Goal: Communication & Community: Participate in discussion

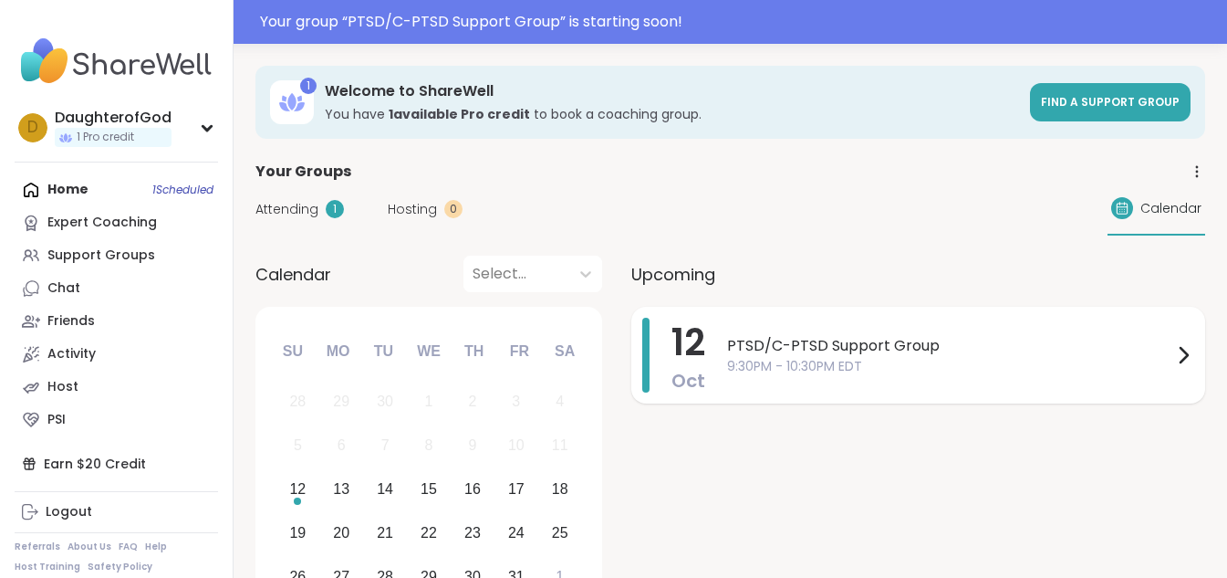
drag, startPoint x: 0, startPoint y: 0, endPoint x: 1107, endPoint y: 377, distance: 1169.4
click at [1107, 377] on div "PTSD/C-[MEDICAL_DATA] Support Group 9:30PM - 10:30PM EDT" at bounding box center [960, 355] width 467 height 75
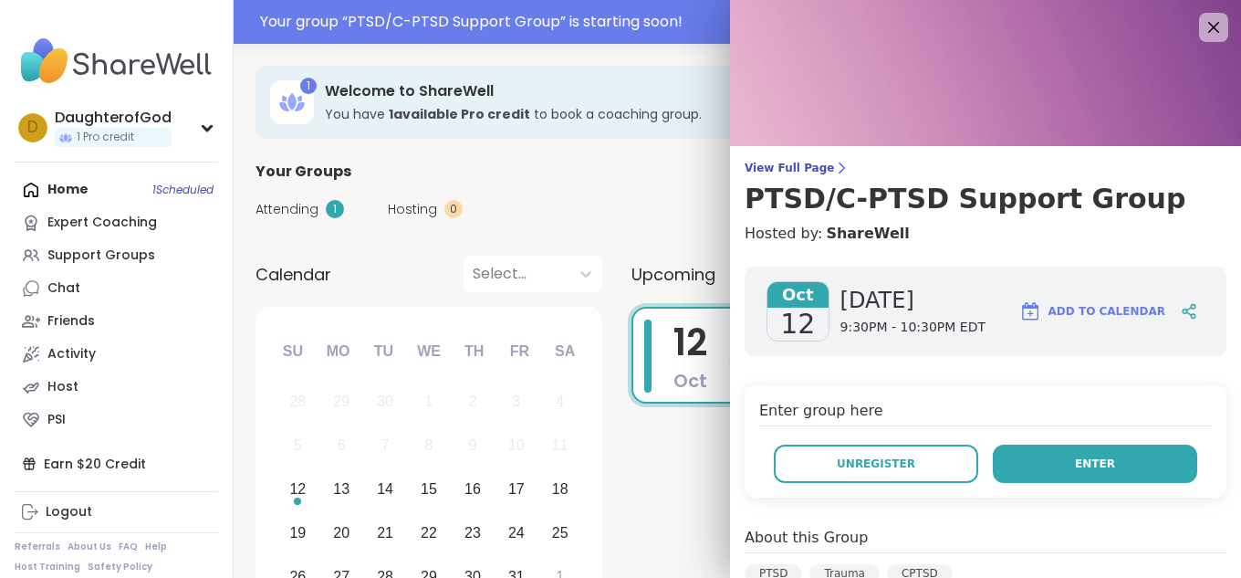
click at [1084, 454] on button "Enter" at bounding box center [1095, 463] width 204 height 38
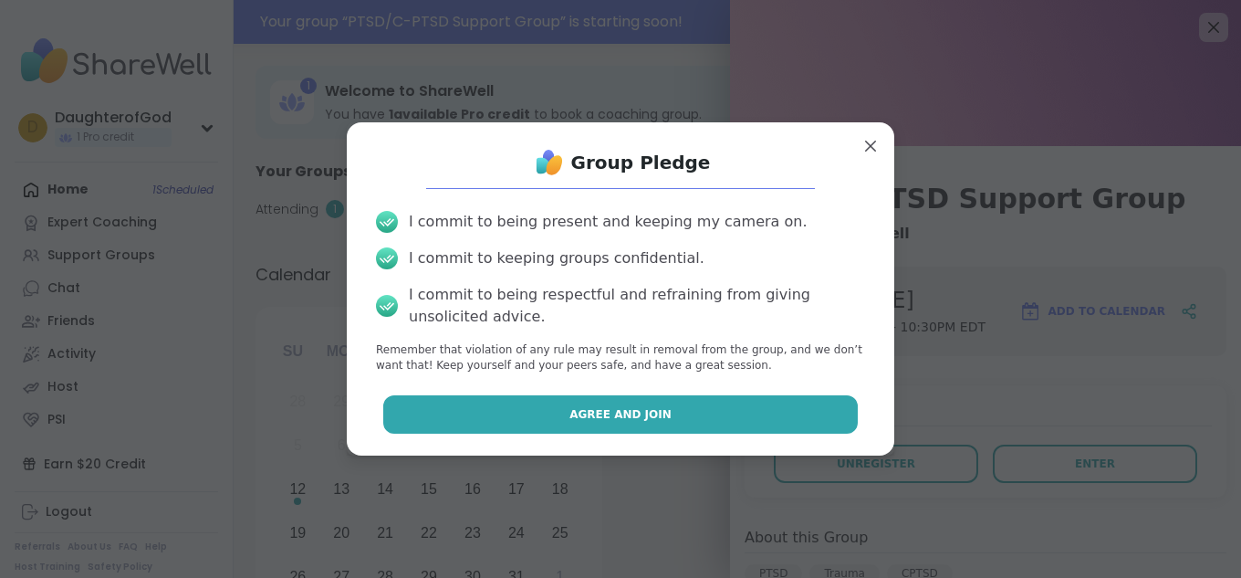
click at [796, 412] on button "Agree and Join" at bounding box center [620, 414] width 475 height 38
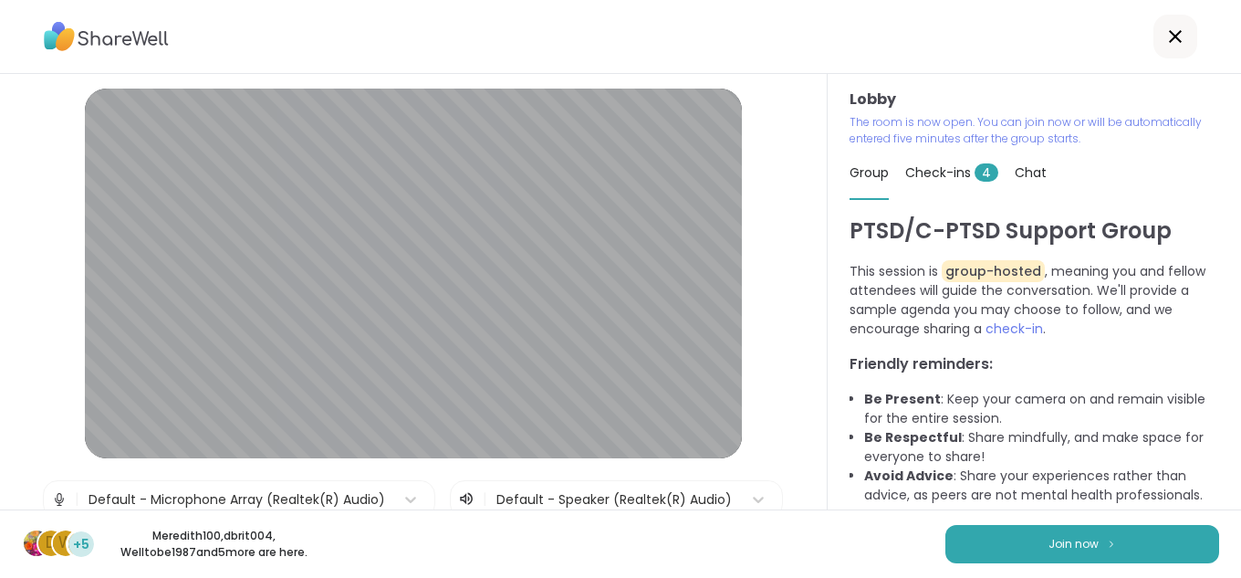
click at [1174, 546] on button "Join now" at bounding box center [1082, 544] width 274 height 38
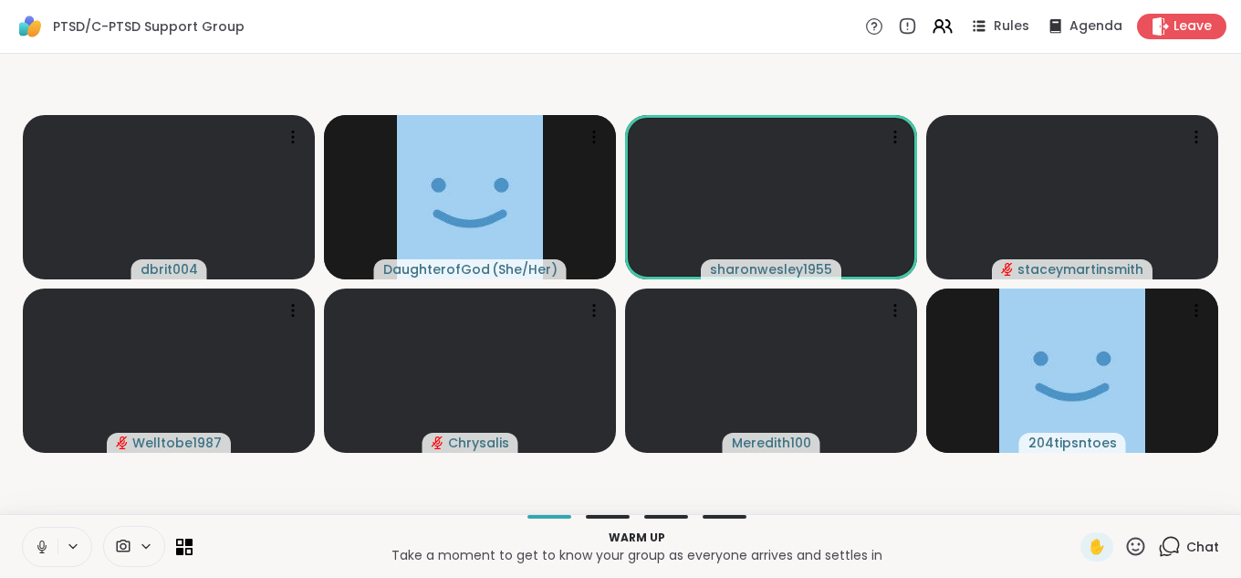
click at [35, 549] on icon at bounding box center [42, 546] width 16 height 16
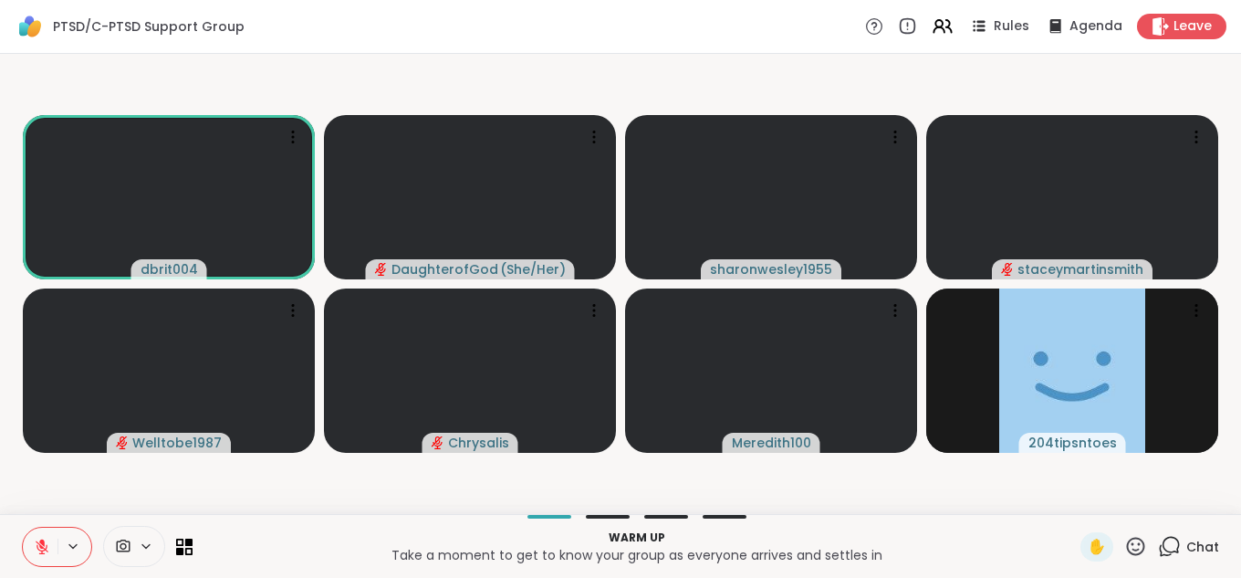
click at [1171, 550] on div "Chat" at bounding box center [1188, 546] width 61 height 29
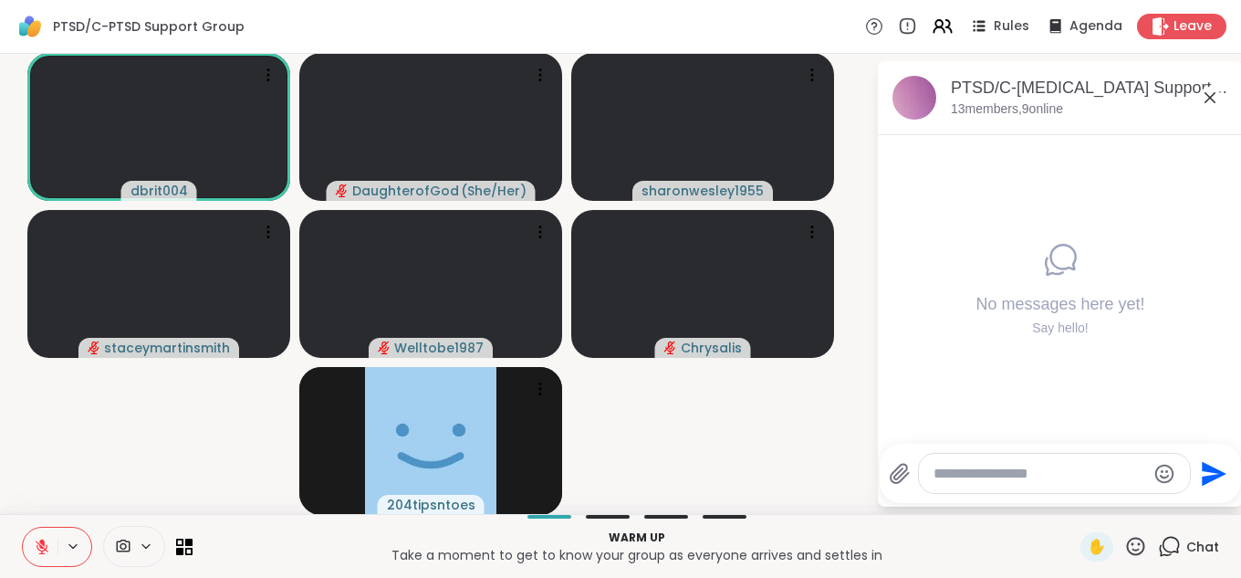
click at [997, 475] on textarea "Type your message" at bounding box center [1040, 474] width 213 height 18
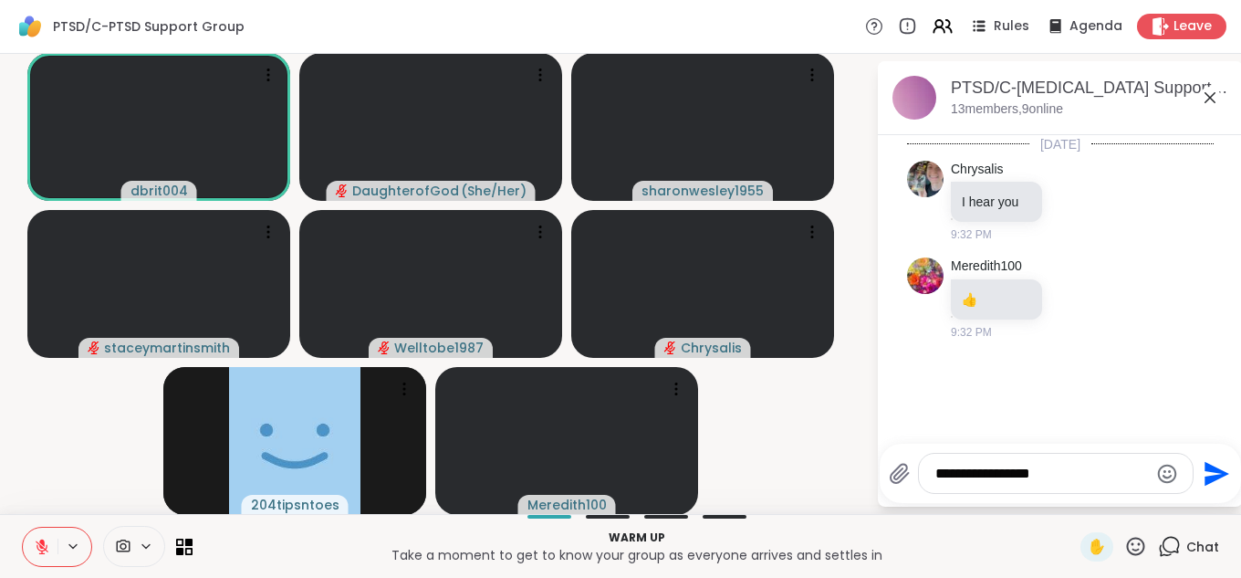
type textarea "**********"
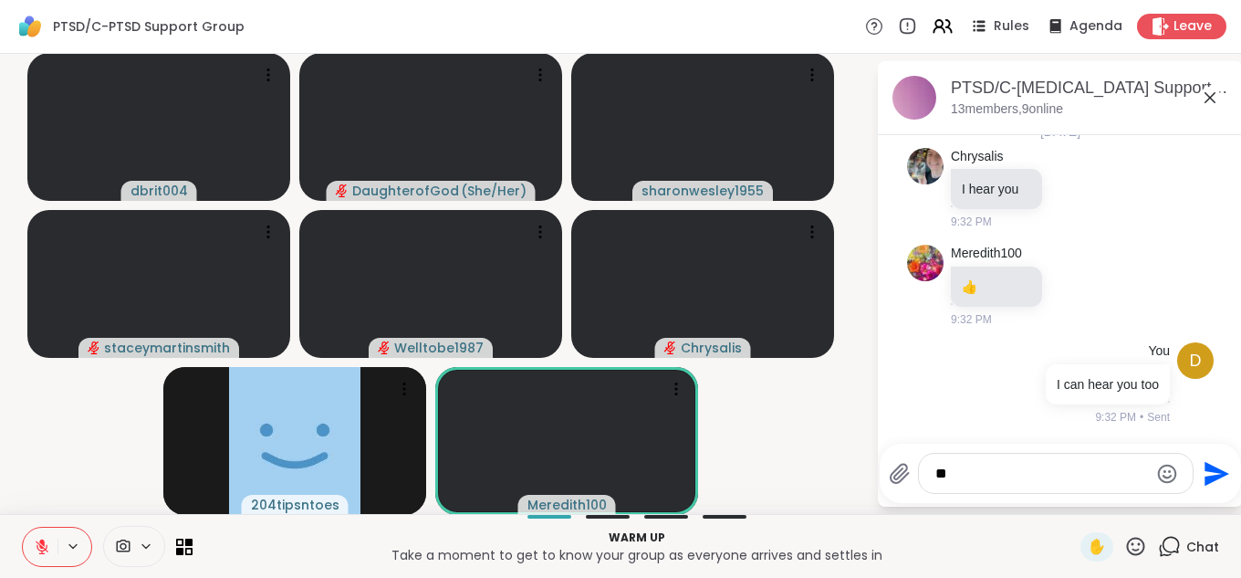
type textarea "***"
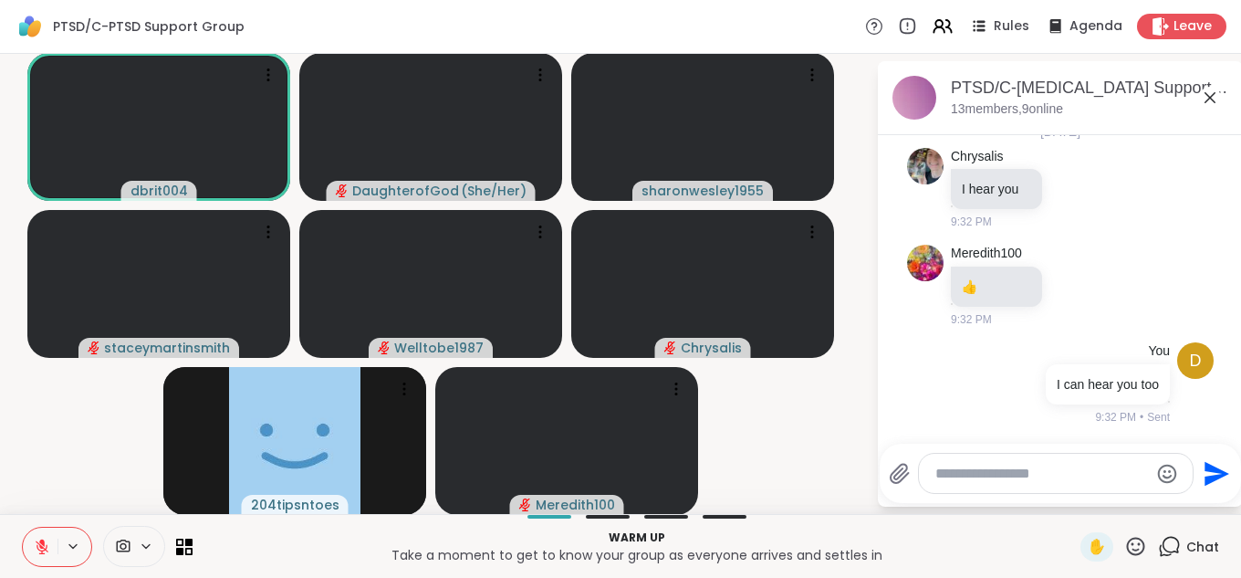
scroll to position [110, 0]
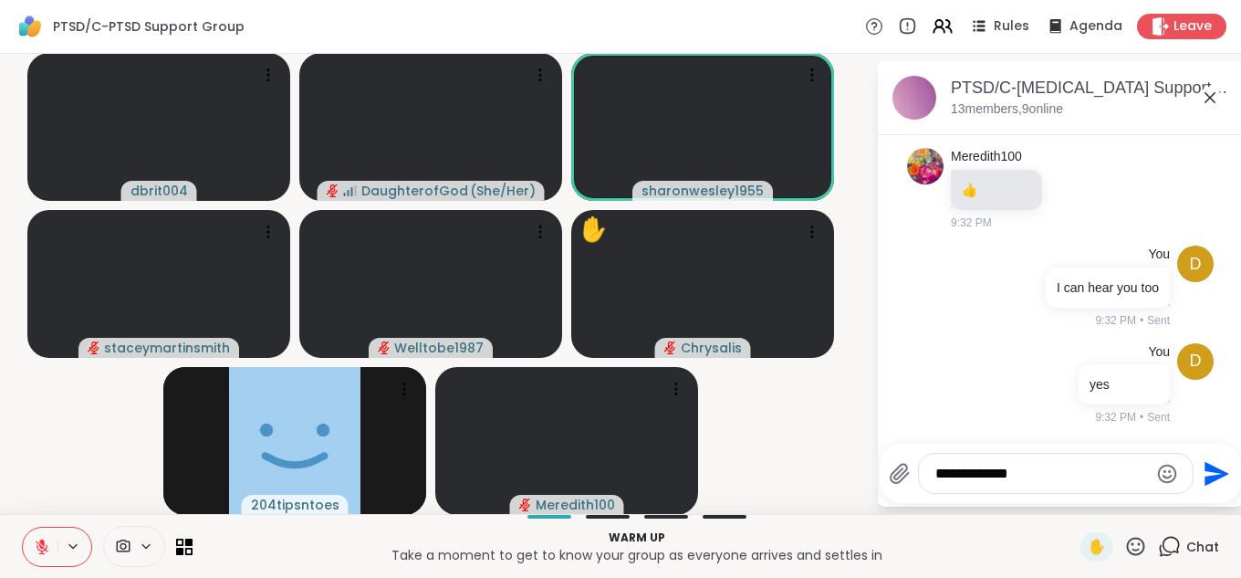
type textarea "**********"
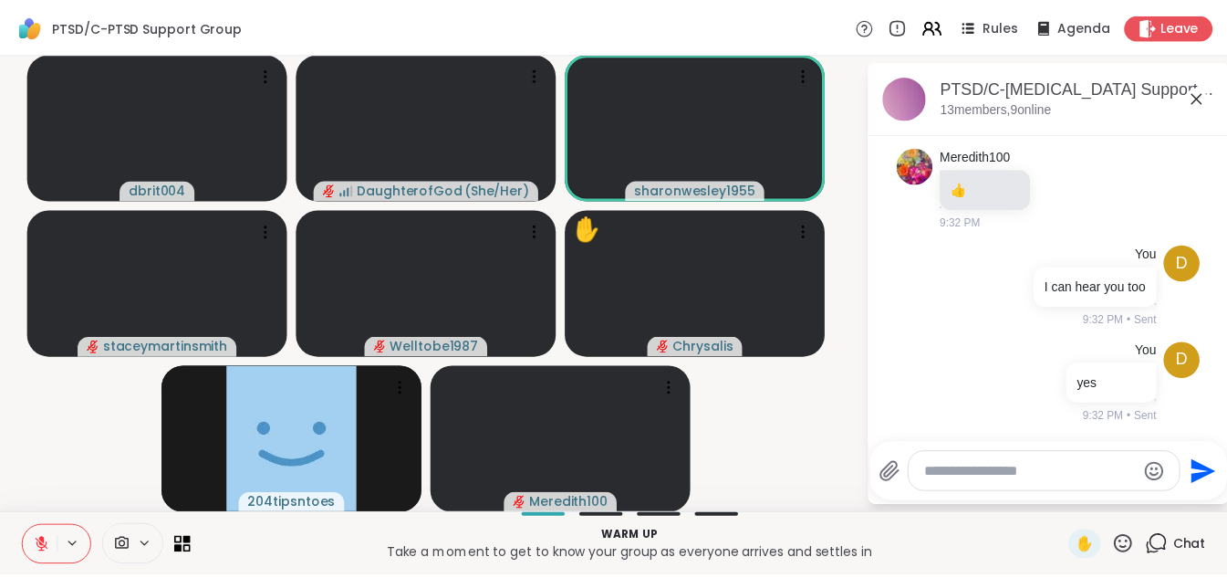
scroll to position [207, 0]
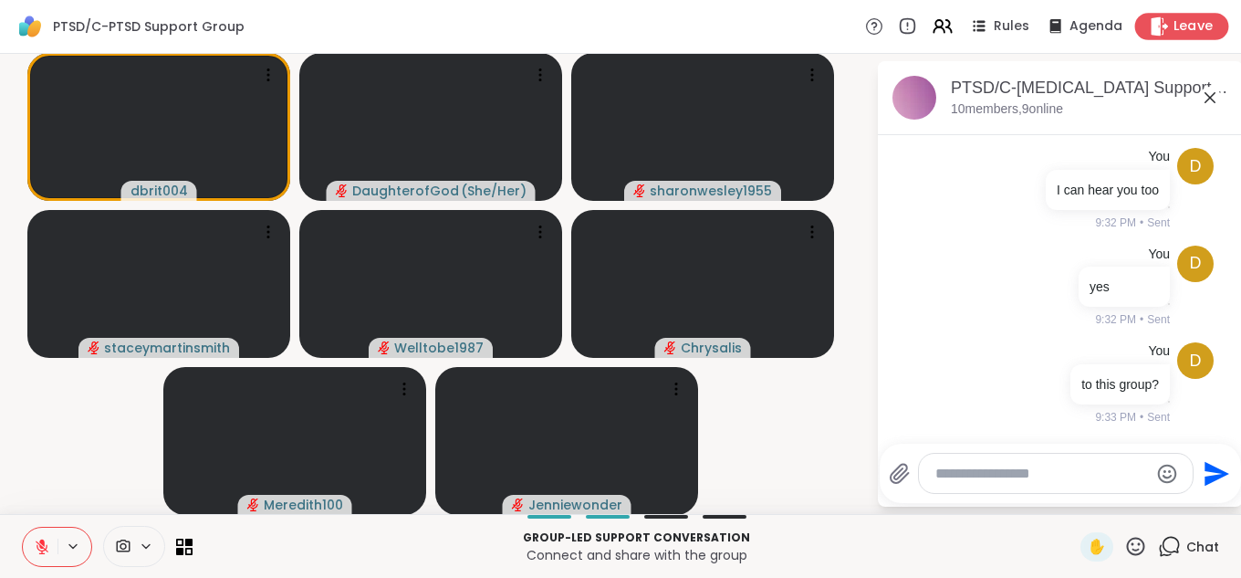
click at [1157, 35] on div "Leave" at bounding box center [1182, 26] width 94 height 26
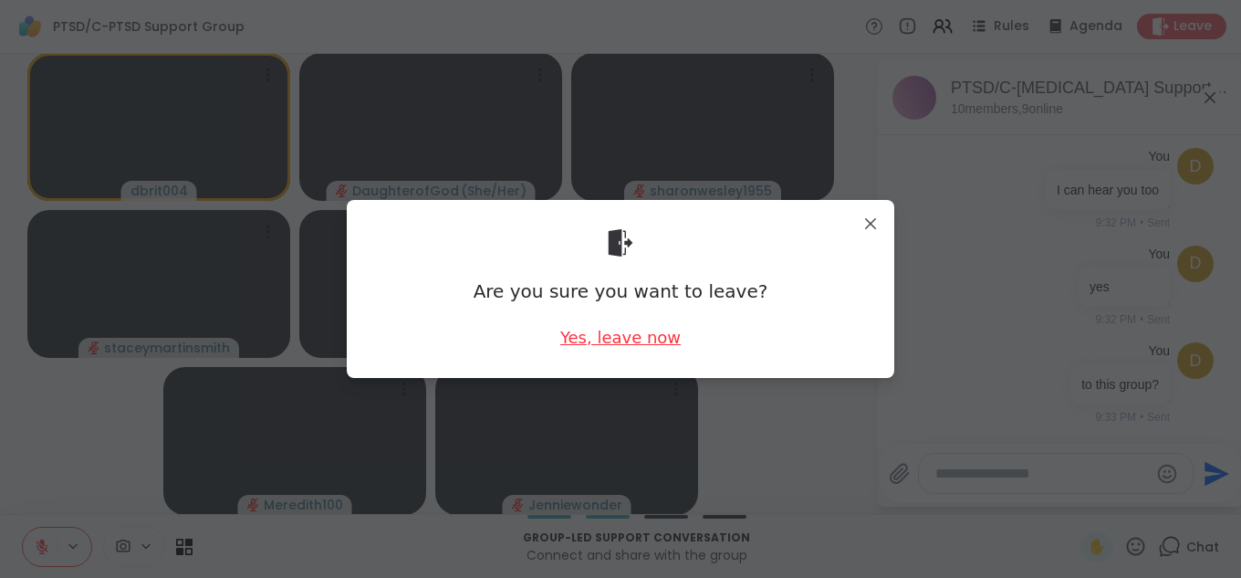
click at [607, 338] on div "Yes, leave now" at bounding box center [620, 337] width 120 height 23
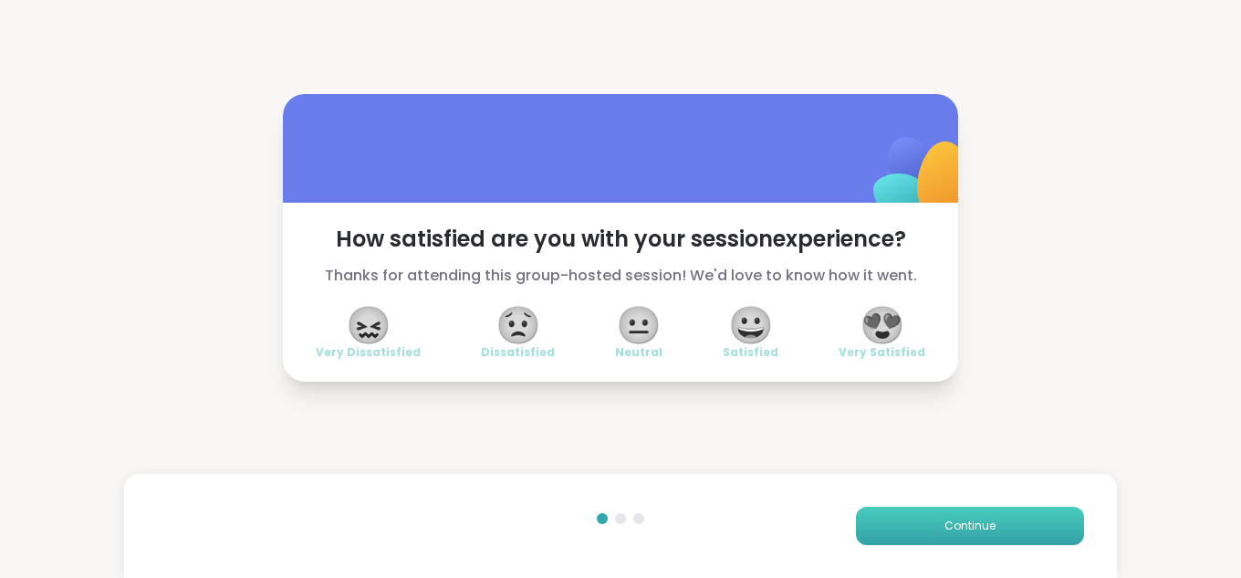
click at [916, 516] on button "Continue" at bounding box center [970, 525] width 228 height 38
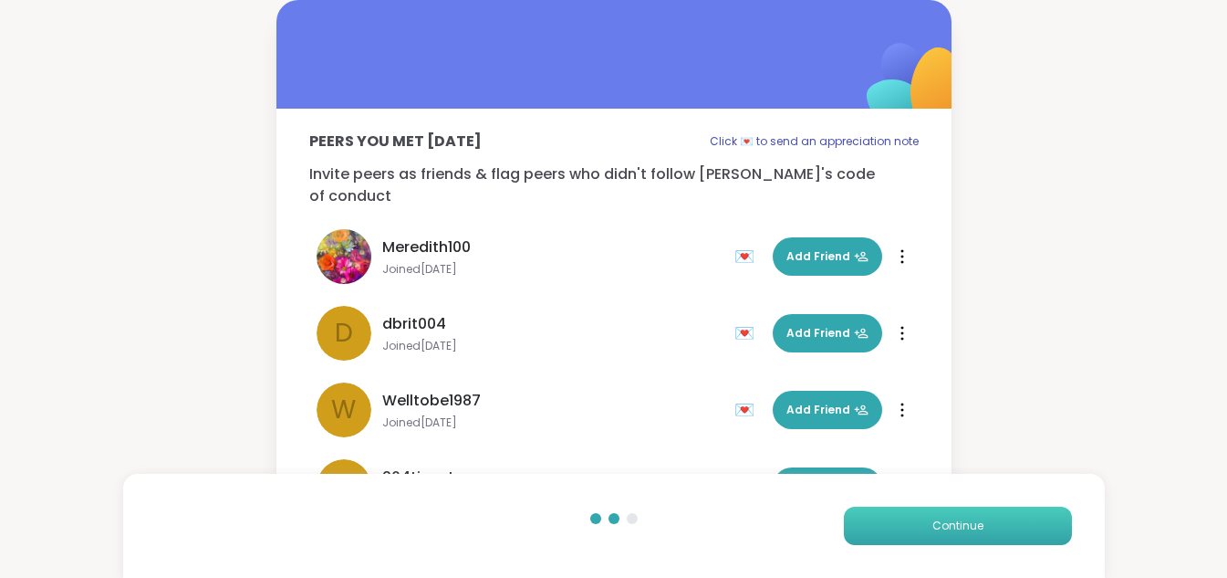
click at [916, 516] on button "Continue" at bounding box center [958, 525] width 228 height 38
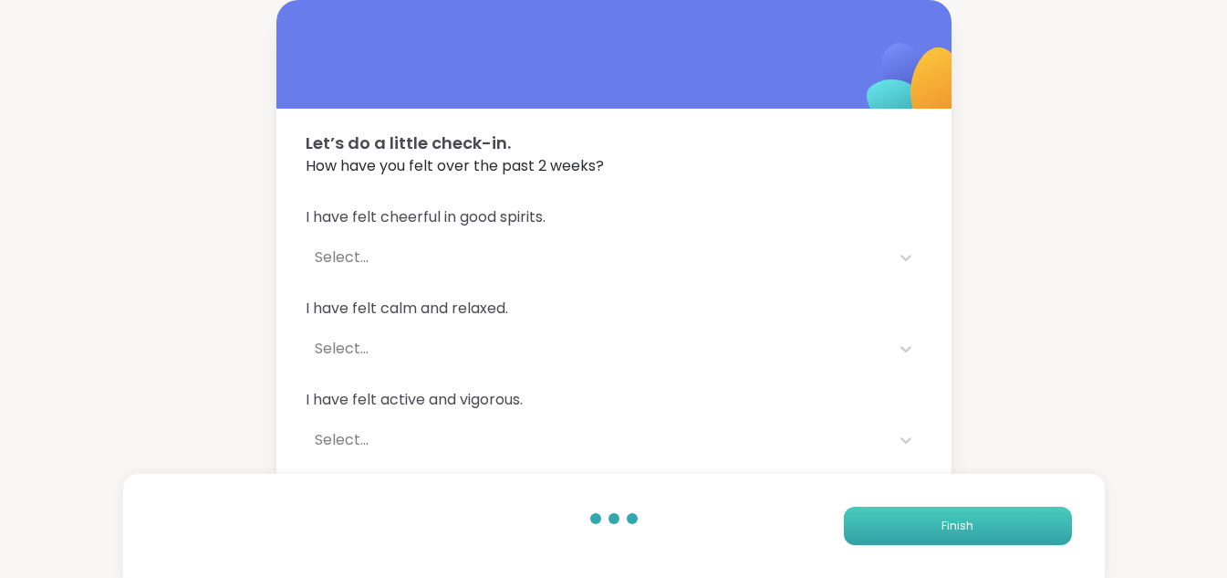
click at [916, 516] on button "Finish" at bounding box center [958, 525] width 228 height 38
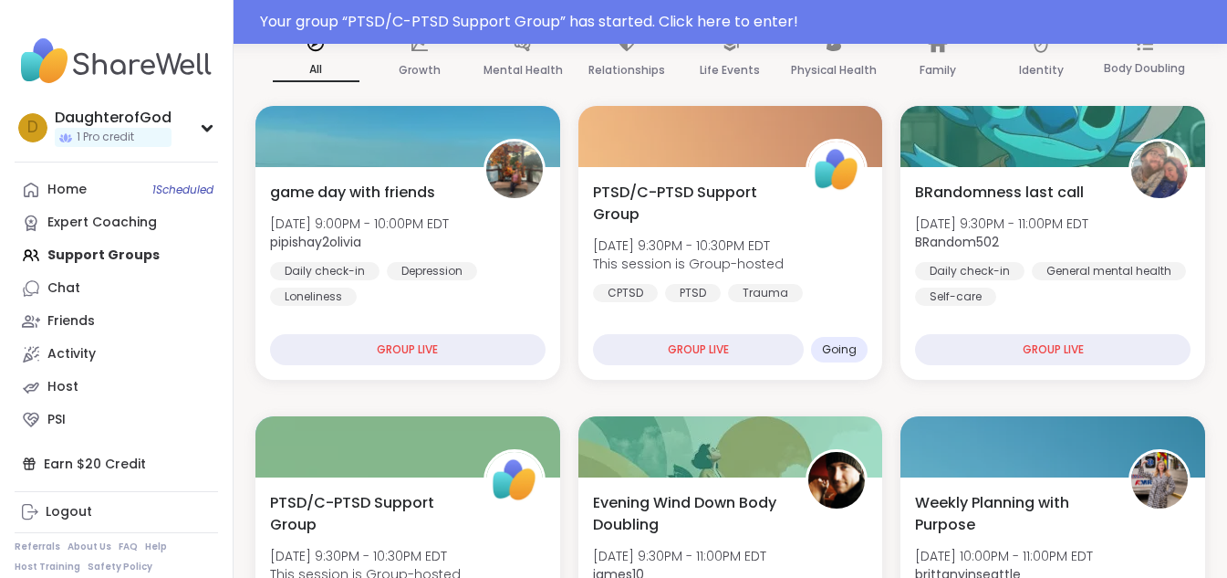
scroll to position [304, 0]
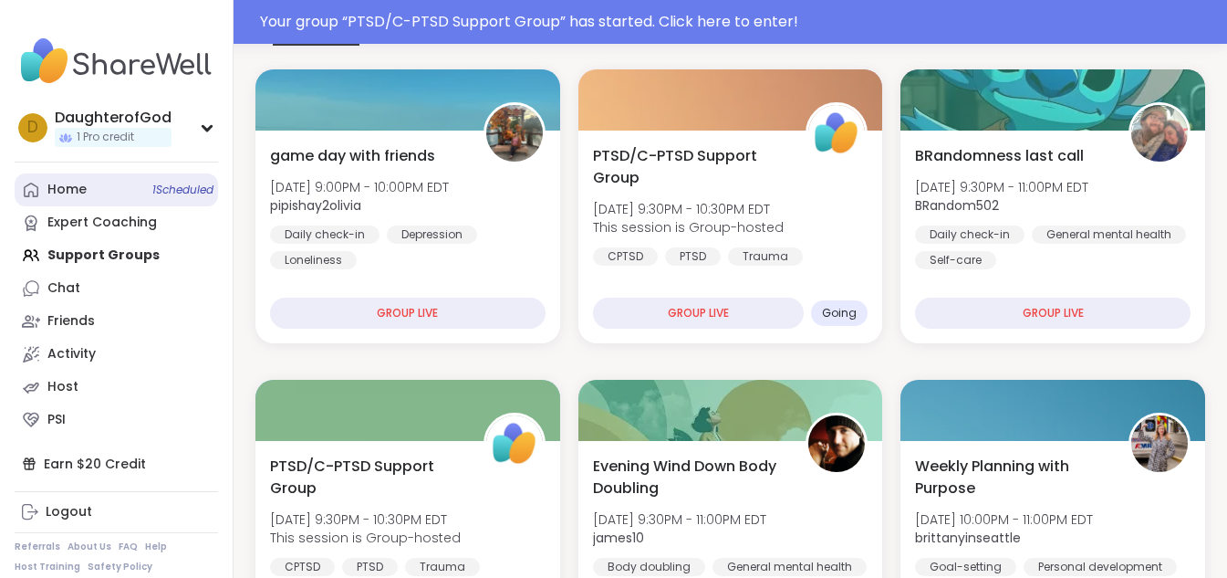
click at [81, 187] on div "Home 1 Scheduled" at bounding box center [66, 190] width 39 height 18
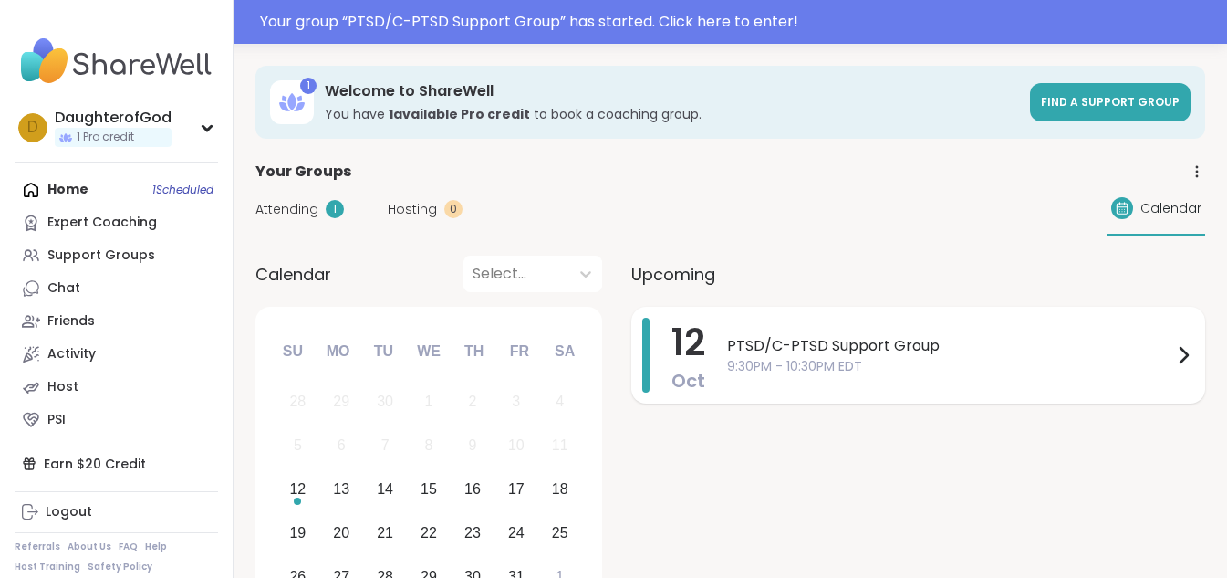
click at [1090, 354] on span "PTSD/C-PTSD Support Group" at bounding box center [949, 346] width 445 height 22
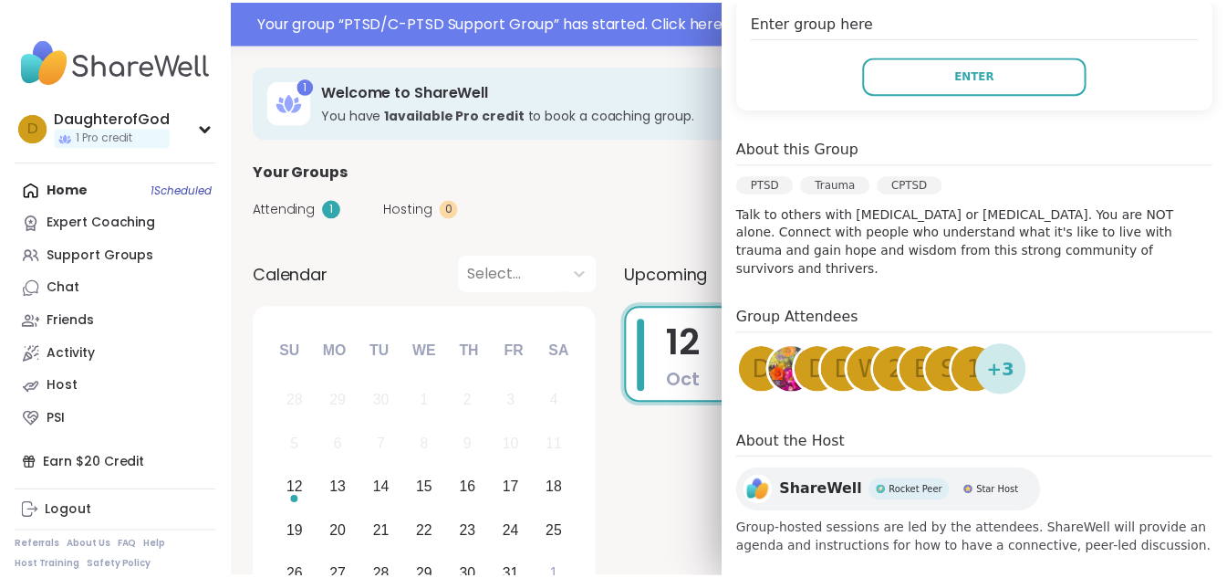
scroll to position [393, 0]
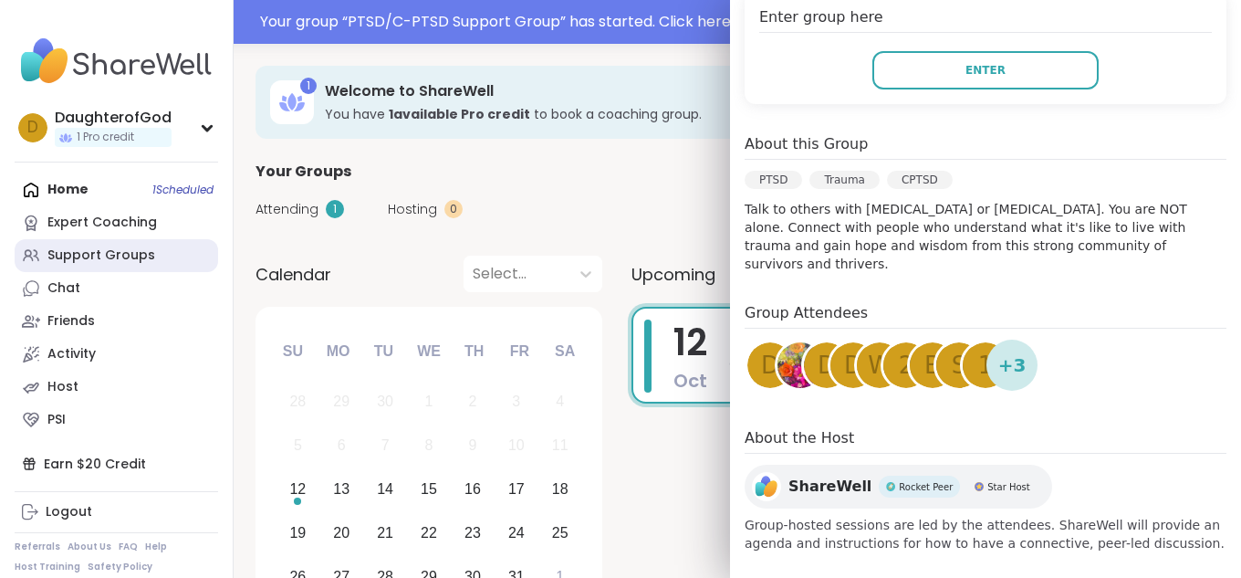
click at [92, 253] on div "Support Groups" at bounding box center [101, 255] width 108 height 18
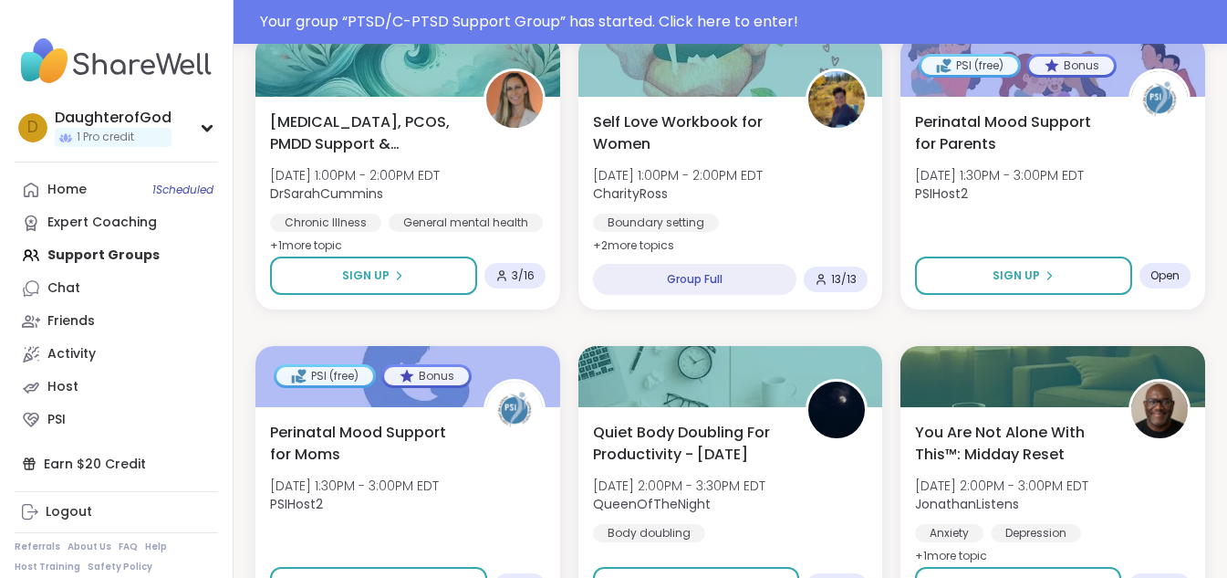
scroll to position [3557, 0]
